Goal: Find specific page/section: Find specific page/section

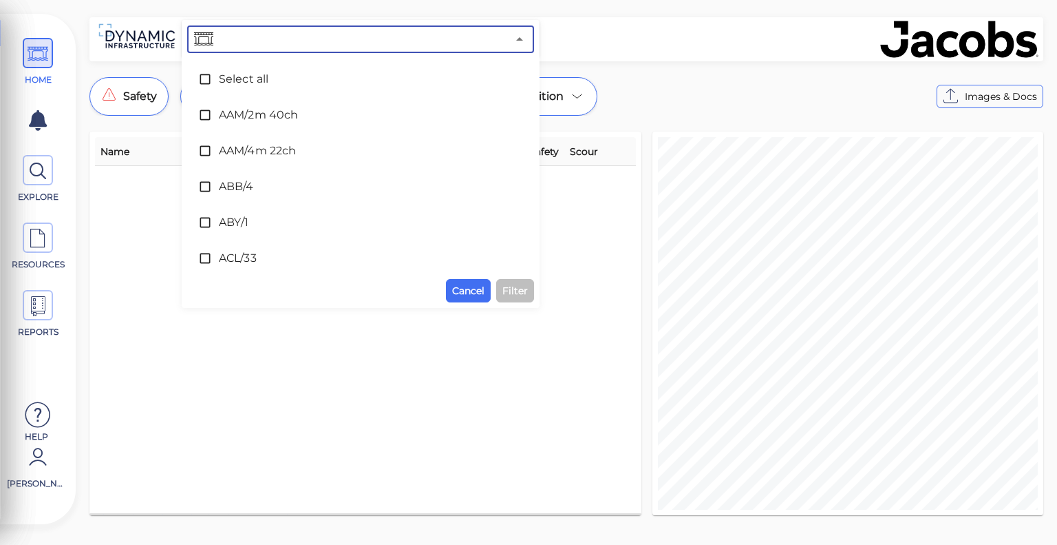
click at [299, 46] on input "text" at bounding box center [361, 39] width 291 height 19
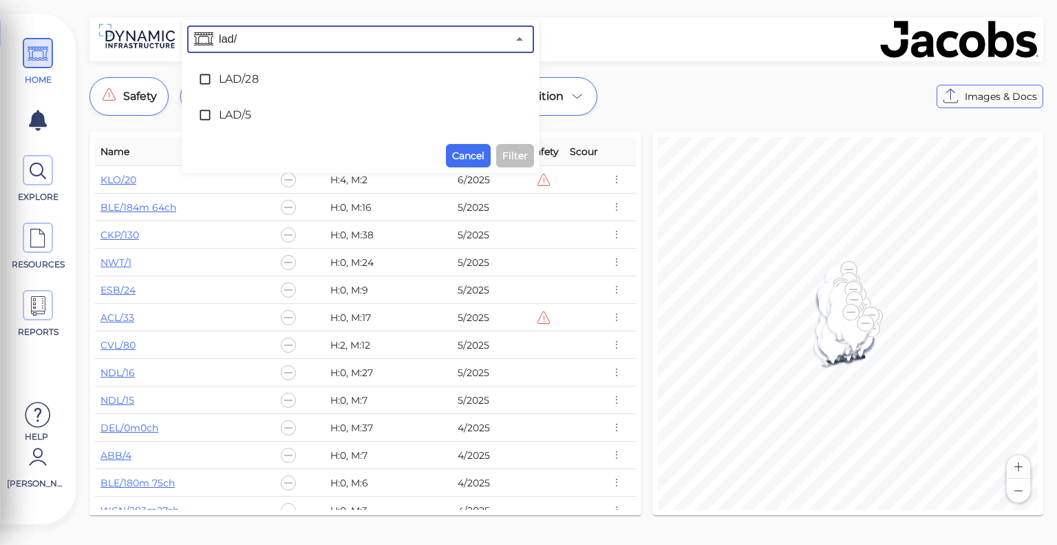
type input "lad/5"
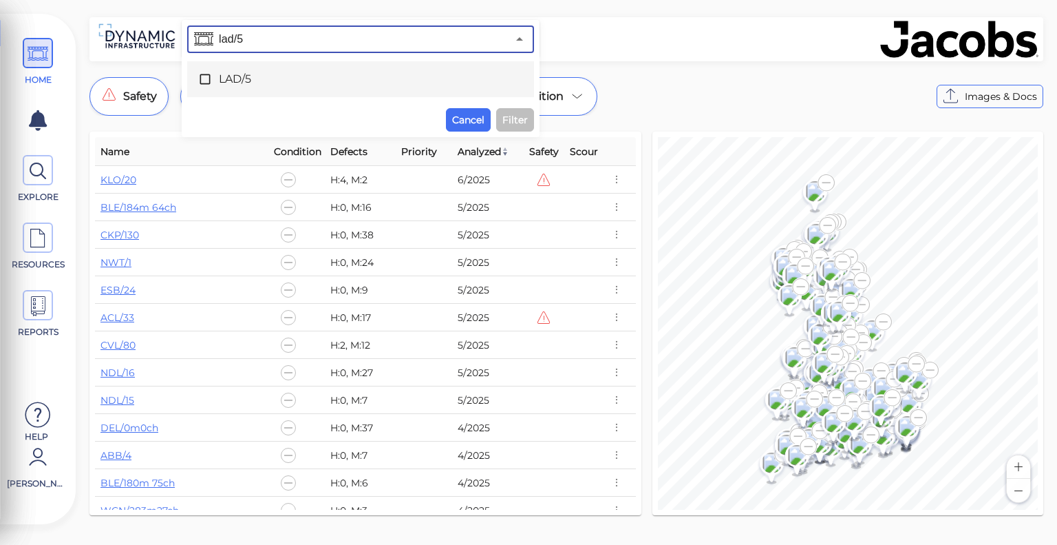
click at [220, 81] on span "LAD/5" at bounding box center [361, 79] width 284 height 17
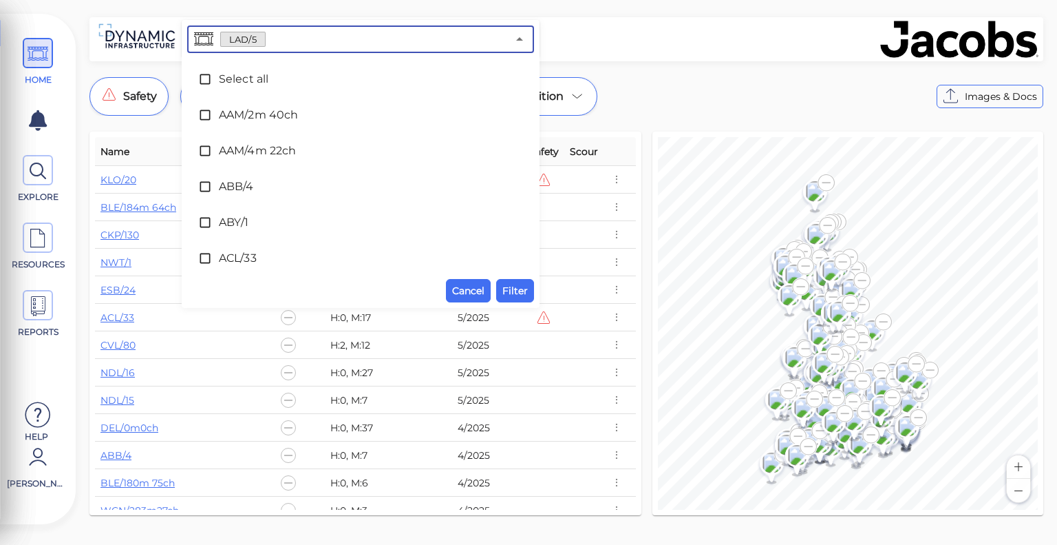
scroll to position [5337, 0]
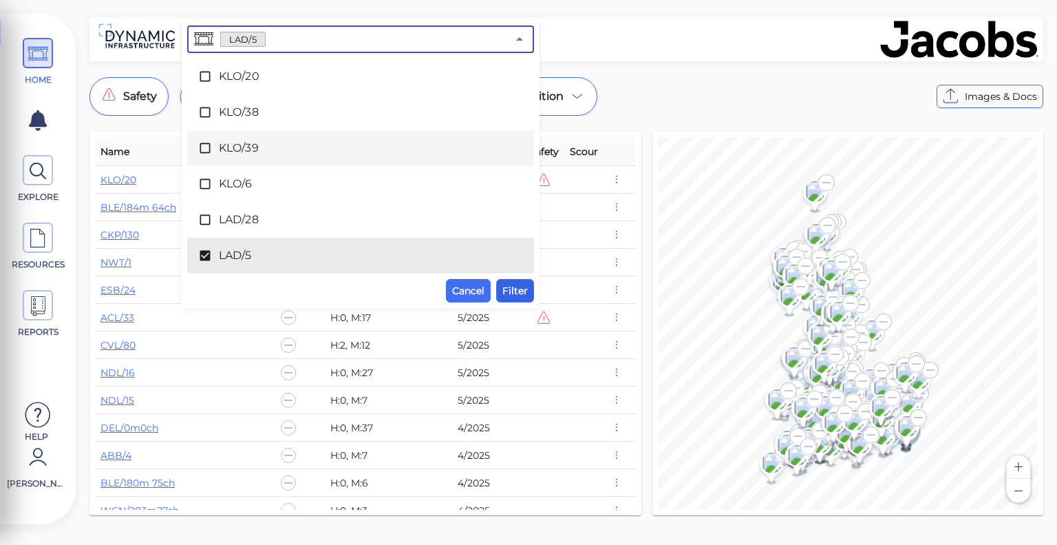
click at [520, 291] on span "Filter" at bounding box center [515, 290] width 25 height 17
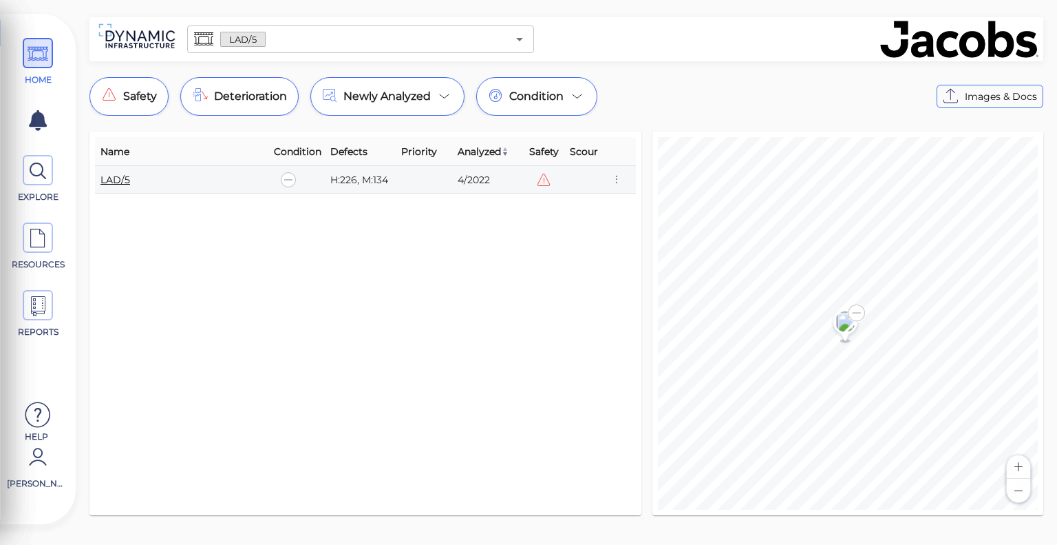
click at [113, 181] on link "LAD/5" at bounding box center [116, 179] width 30 height 12
